Goal: Transaction & Acquisition: Register for event/course

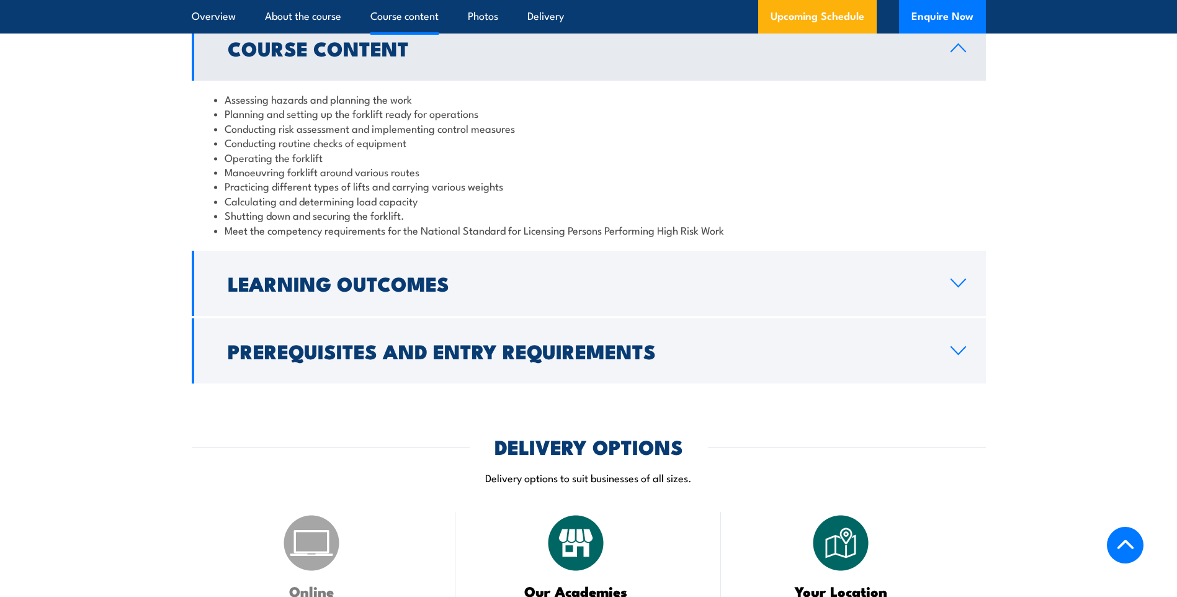
scroll to position [1179, 0]
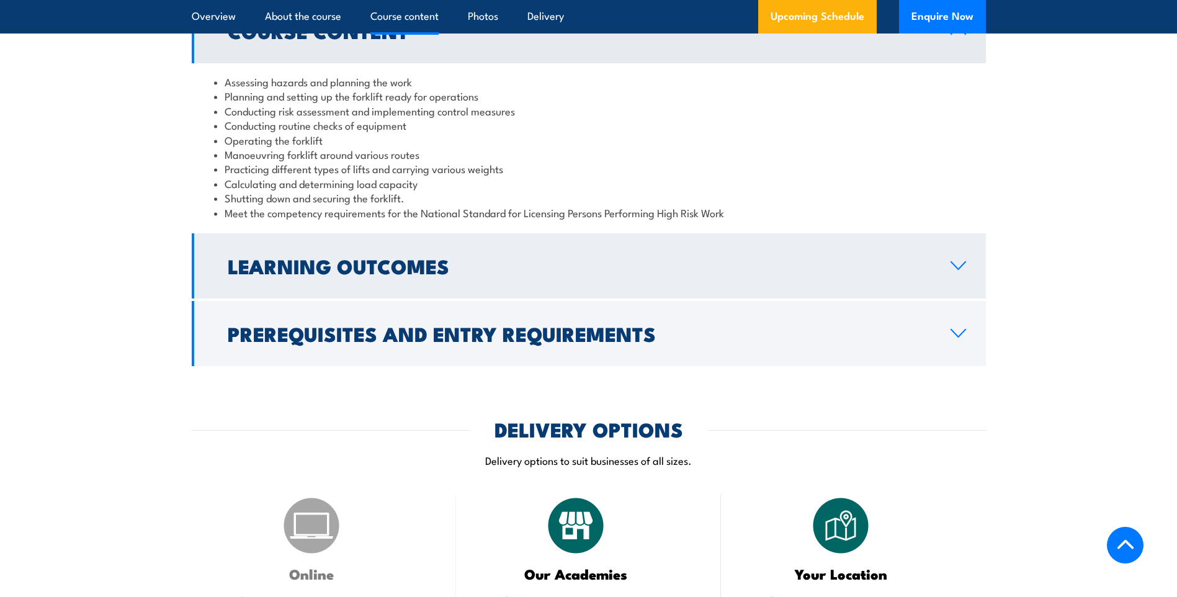
click at [409, 259] on h2 "Learning Outcomes" at bounding box center [579, 265] width 703 height 17
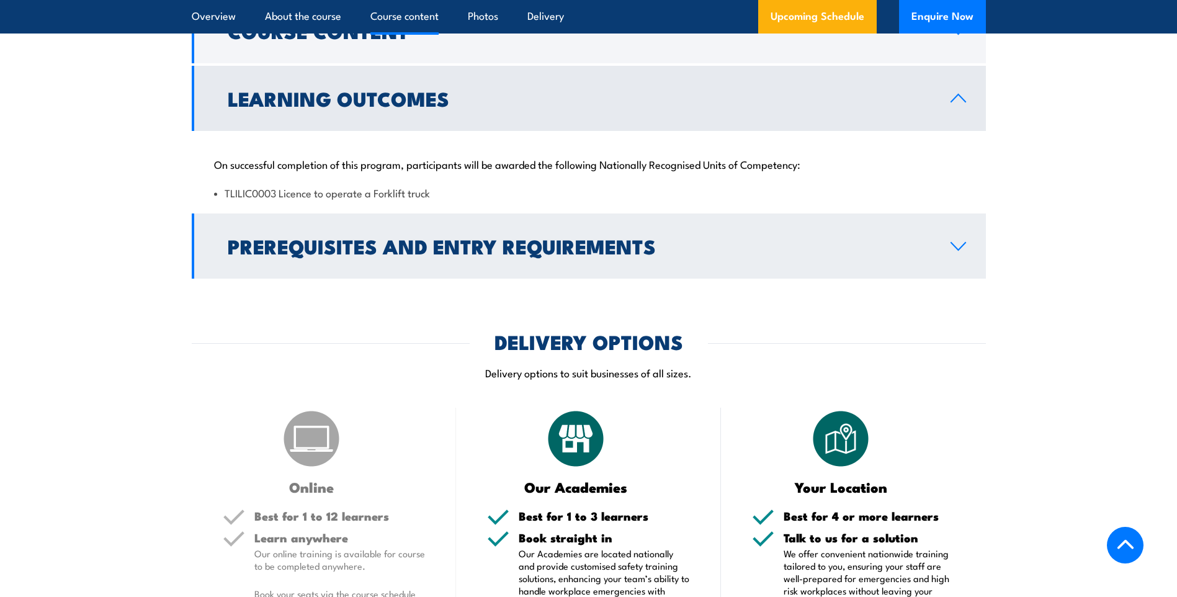
click at [413, 254] on h2 "Prerequisites and Entry Requirements" at bounding box center [579, 245] width 703 height 17
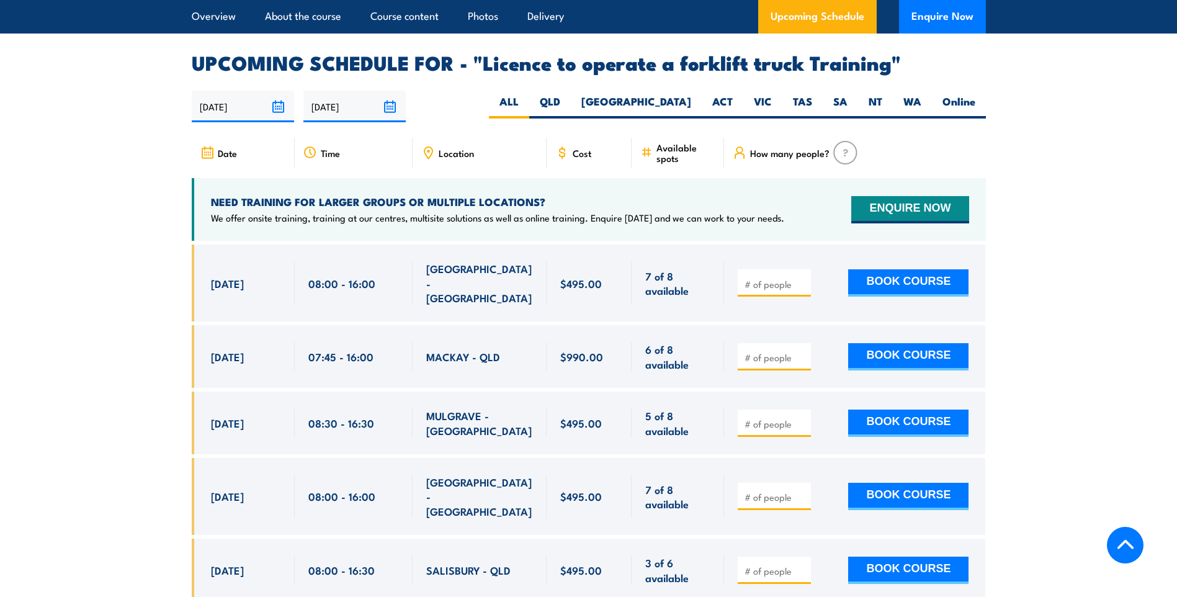
scroll to position [2047, 0]
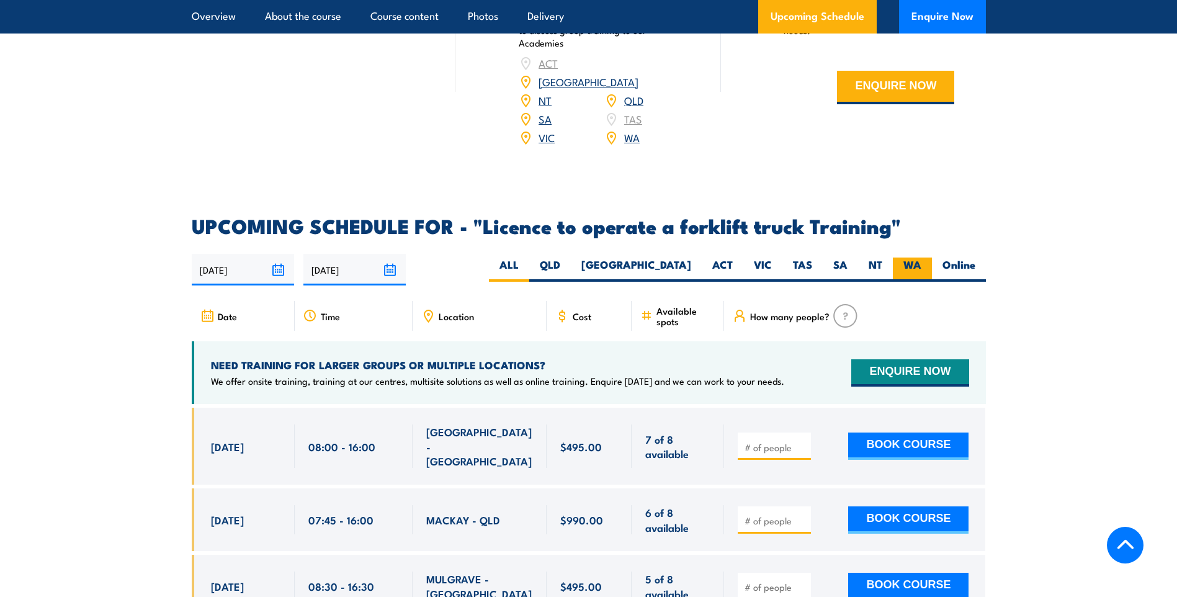
click at [907, 257] on label "WA" at bounding box center [912, 269] width 39 height 24
click at [921, 257] on input "WA" at bounding box center [925, 261] width 8 height 8
radio input "true"
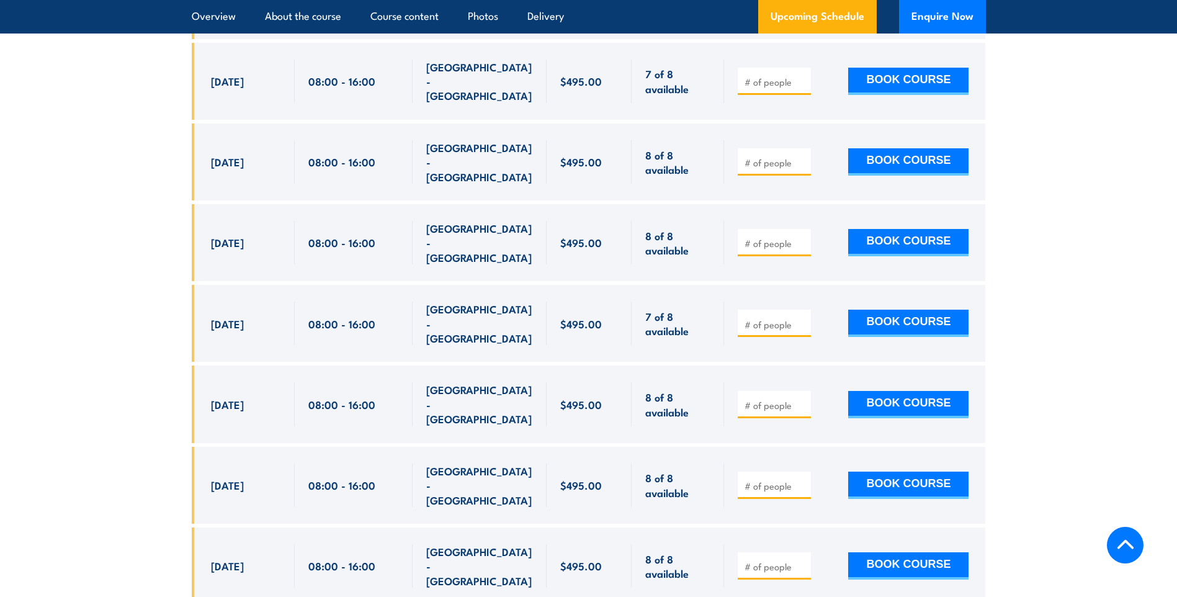
scroll to position [2139, 0]
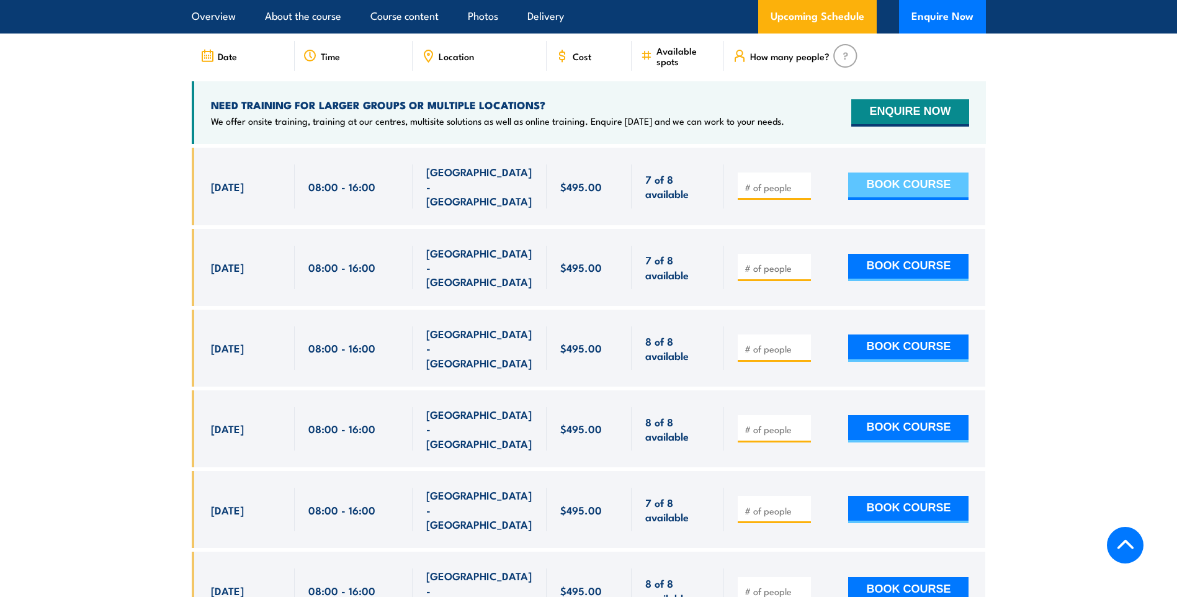
click at [893, 172] on button "BOOK COURSE" at bounding box center [908, 185] width 120 height 27
type input "1"
click at [804, 181] on input "1" at bounding box center [775, 187] width 62 height 12
click at [912, 172] on button "BOOK COURSE" at bounding box center [908, 185] width 120 height 27
